Goal: Check status: Check status

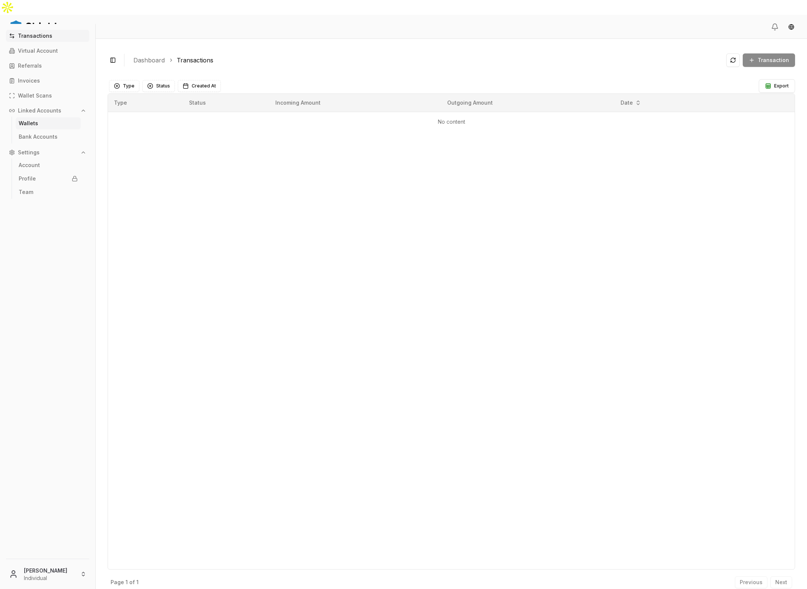
click at [50, 118] on link "Wallets" at bounding box center [48, 123] width 65 height 12
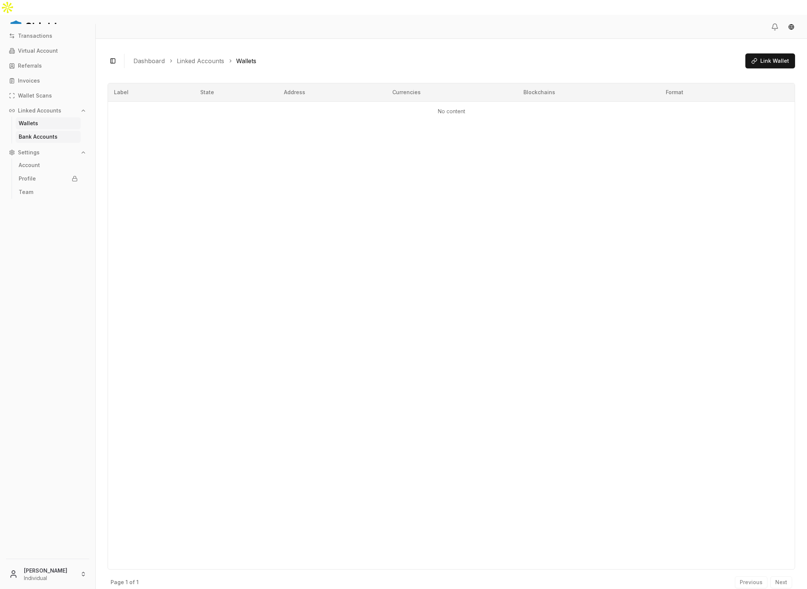
click at [59, 133] on link "Bank Accounts" at bounding box center [48, 137] width 65 height 12
click at [50, 91] on link "Wallet Scans" at bounding box center [47, 96] width 83 height 12
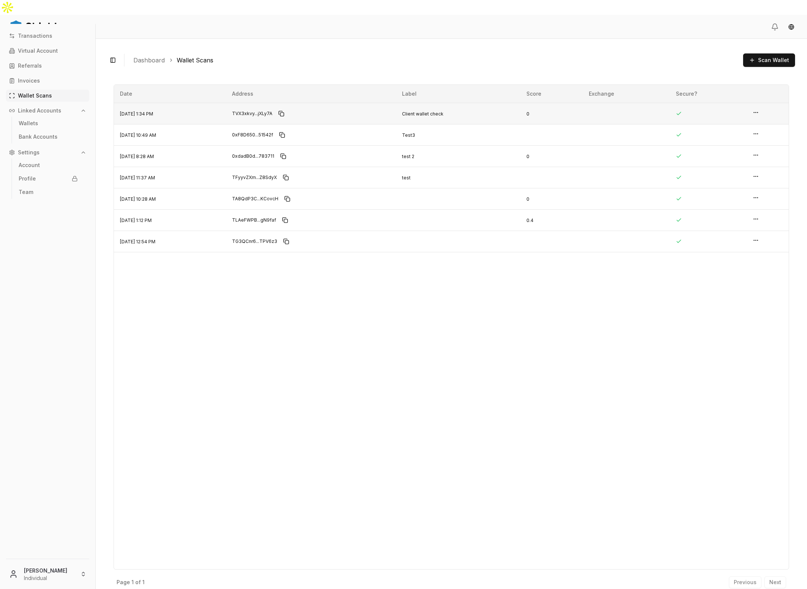
click at [750, 103] on td at bounding box center [768, 113] width 42 height 21
click at [754, 109] on icon "button" at bounding box center [756, 112] width 6 height 6
click at [735, 82] on p "View Details" at bounding box center [731, 82] width 33 height 5
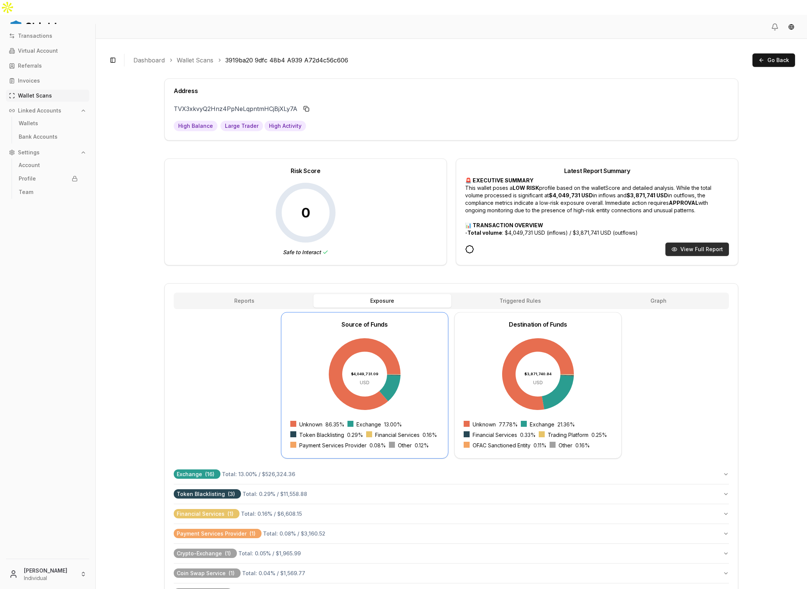
click at [694, 242] on button "View Full Report" at bounding box center [696, 248] width 63 height 13
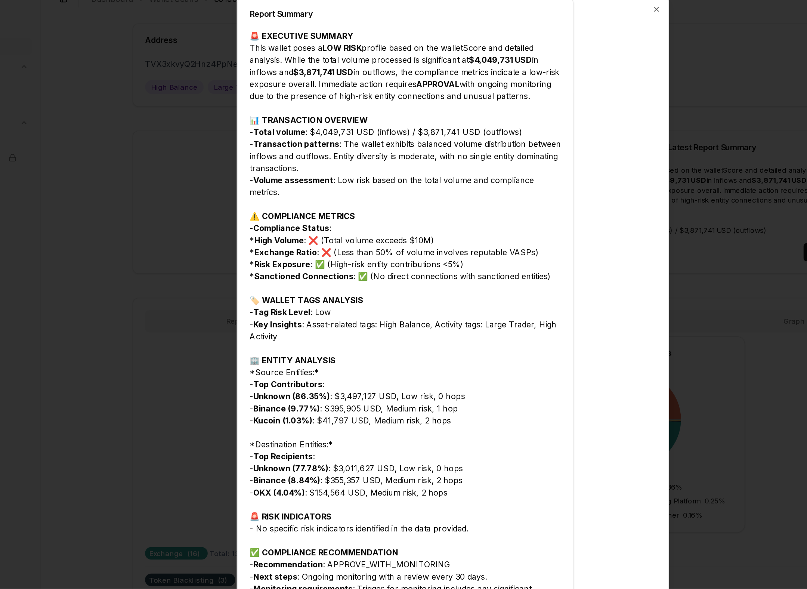
click at [596, 167] on div at bounding box center [403, 294] width 807 height 589
